Goal: Navigation & Orientation: Understand site structure

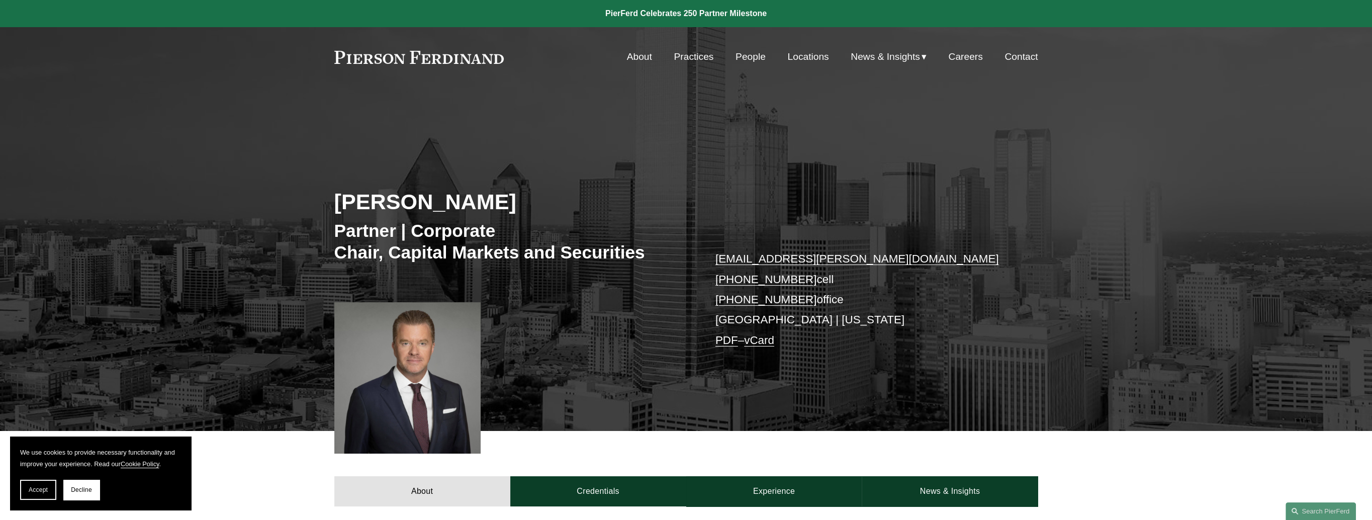
click at [642, 57] on link "About" at bounding box center [639, 56] width 25 height 19
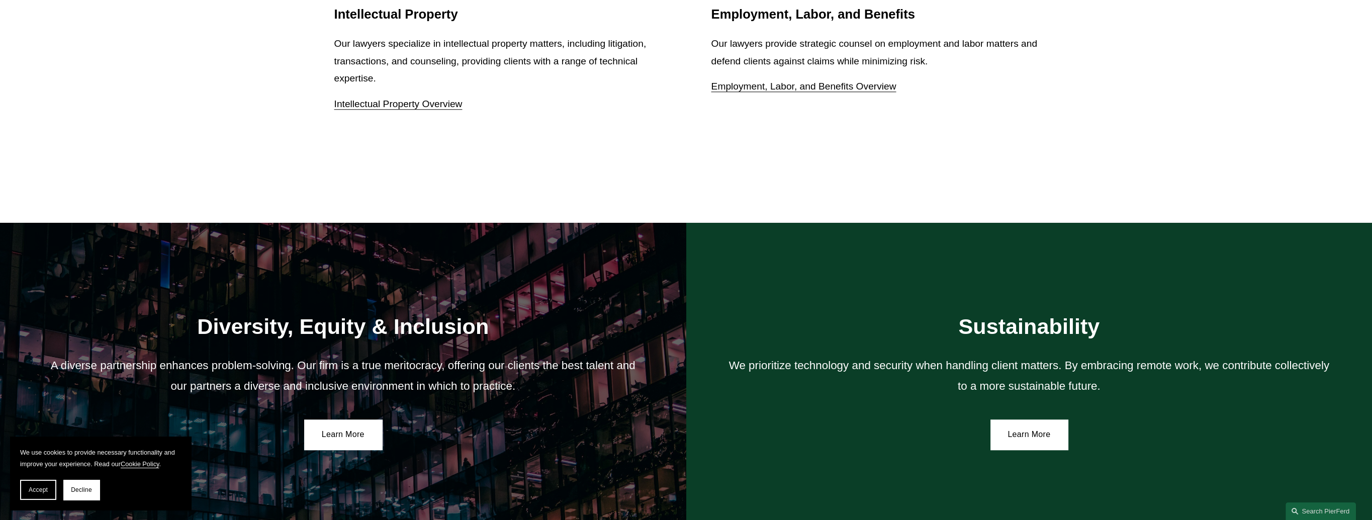
scroll to position [1911, 0]
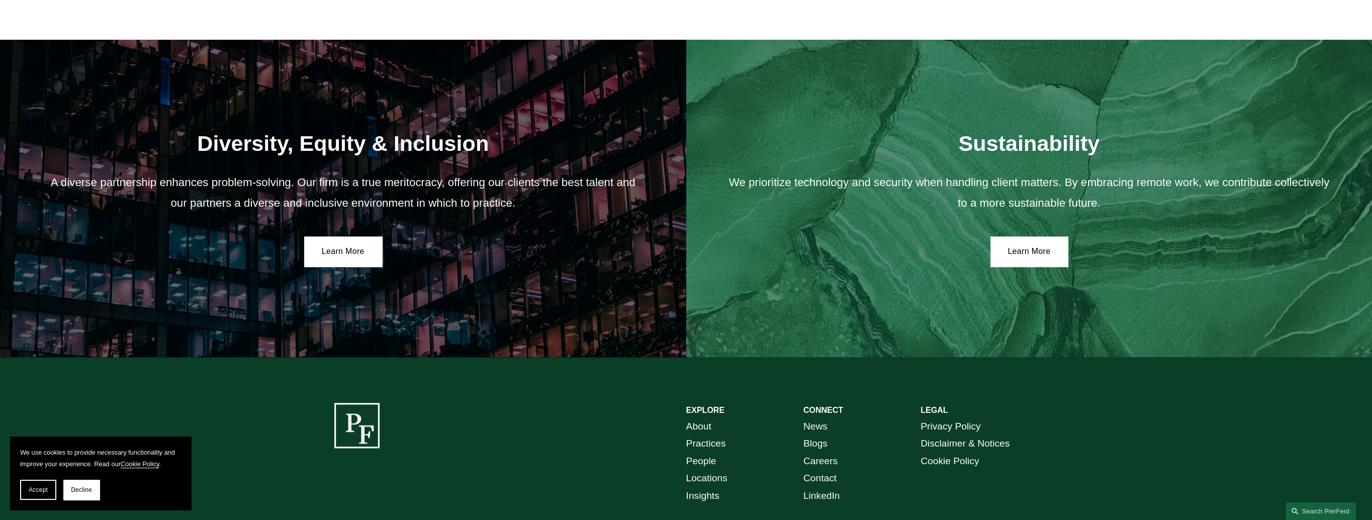
click at [953, 452] on link "Disclaimer & Notices" at bounding box center [965, 444] width 89 height 18
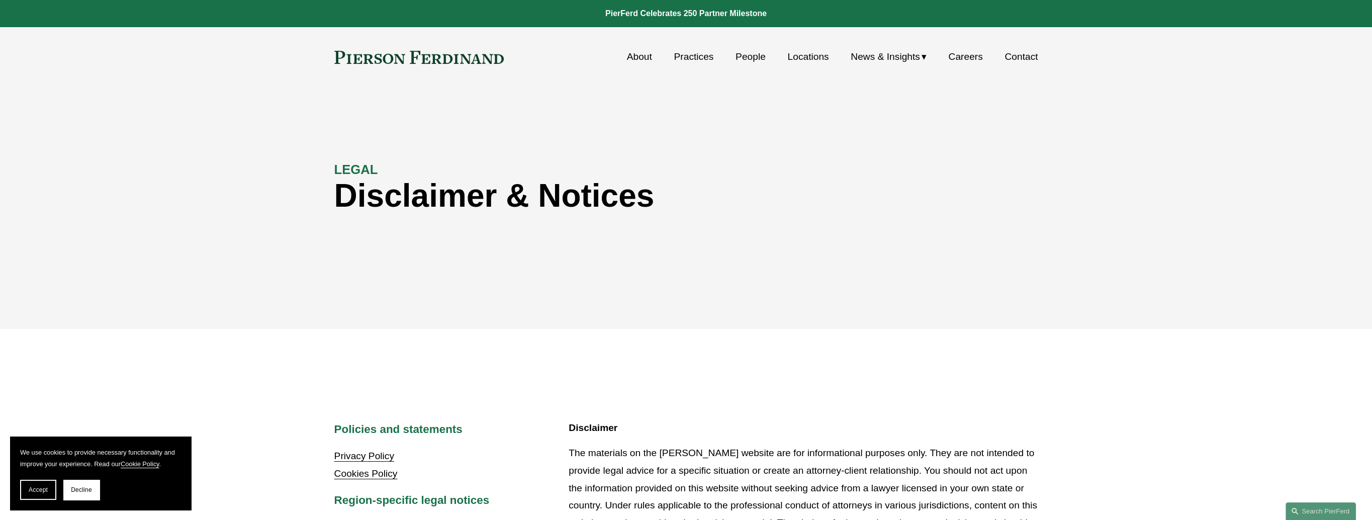
click at [382, 60] on link at bounding box center [419, 57] width 170 height 13
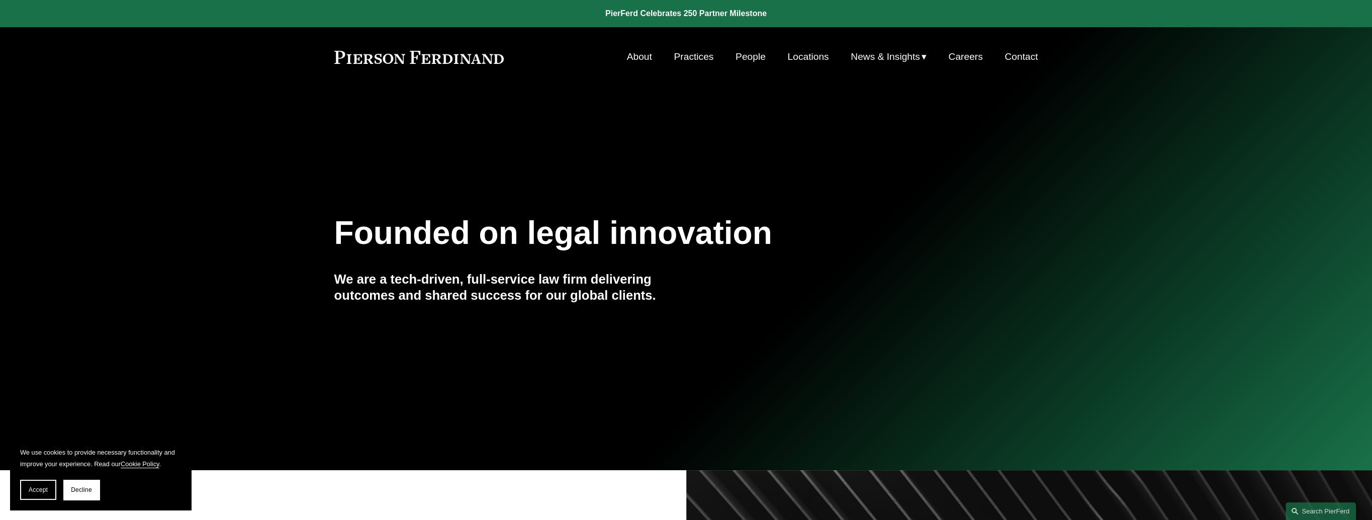
click at [709, 55] on link "Practices" at bounding box center [694, 56] width 40 height 19
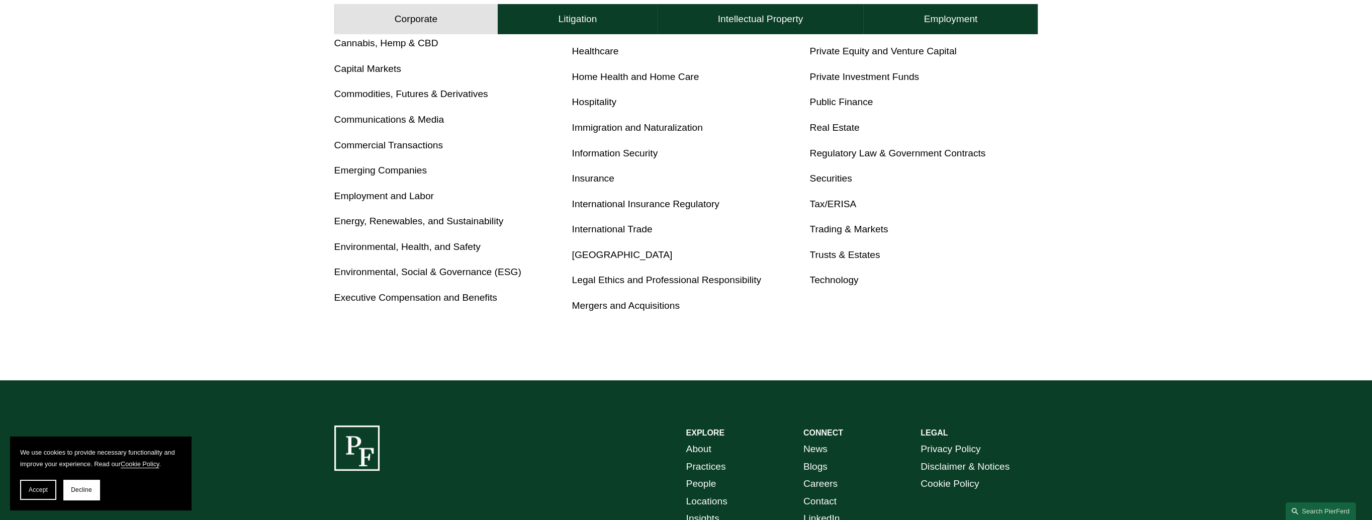
scroll to position [654, 0]
